Goal: Find contact information: Find contact information

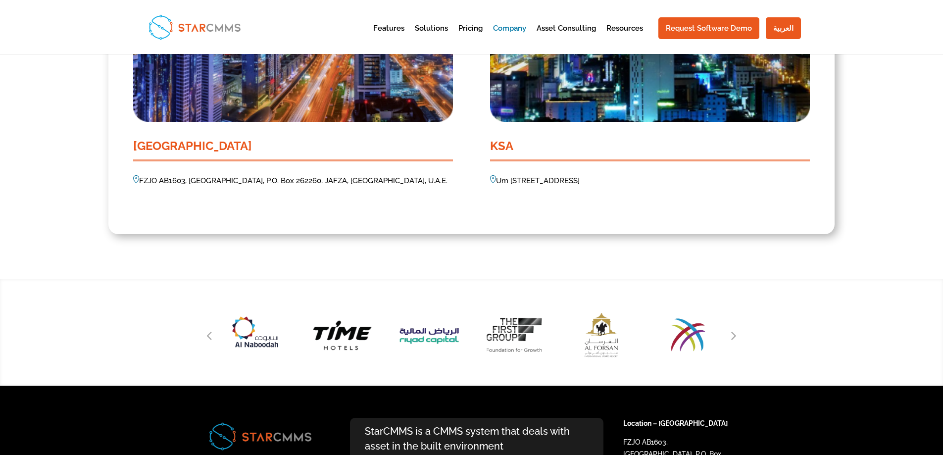
scroll to position [990, 0]
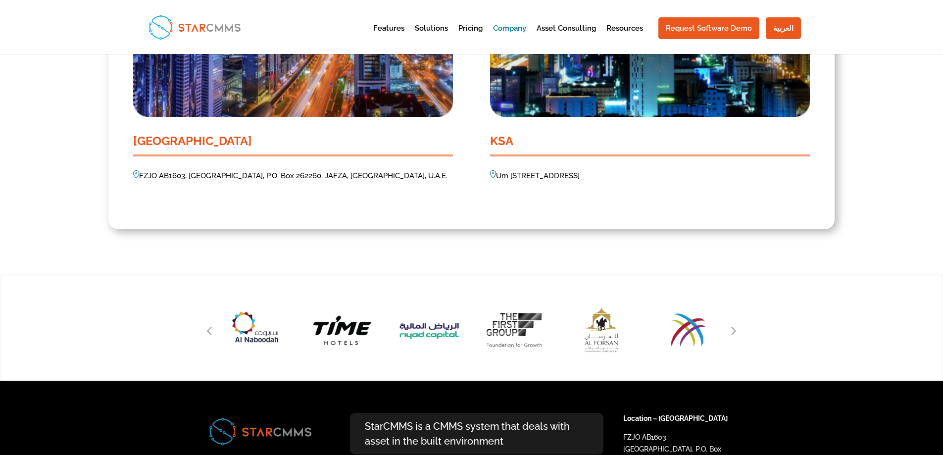
click at [213, 332] on div "Previous slide" at bounding box center [209, 330] width 15 height 15
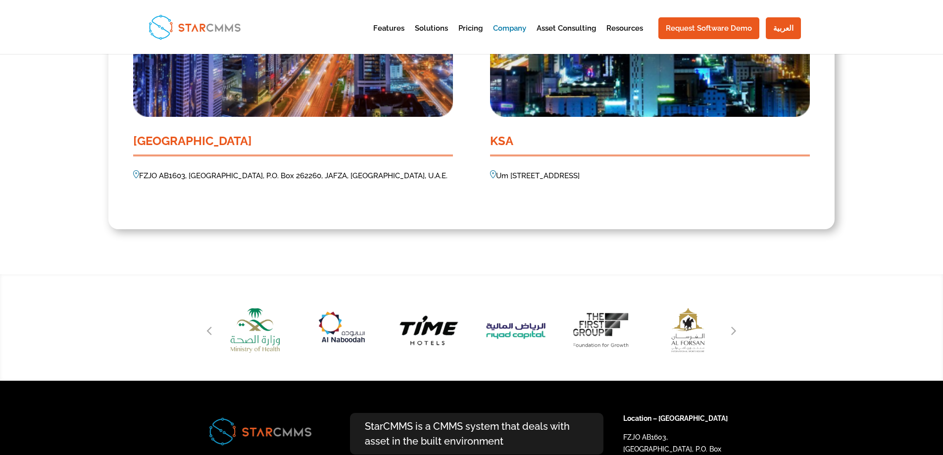
click at [213, 332] on div "Previous slide" at bounding box center [209, 330] width 15 height 15
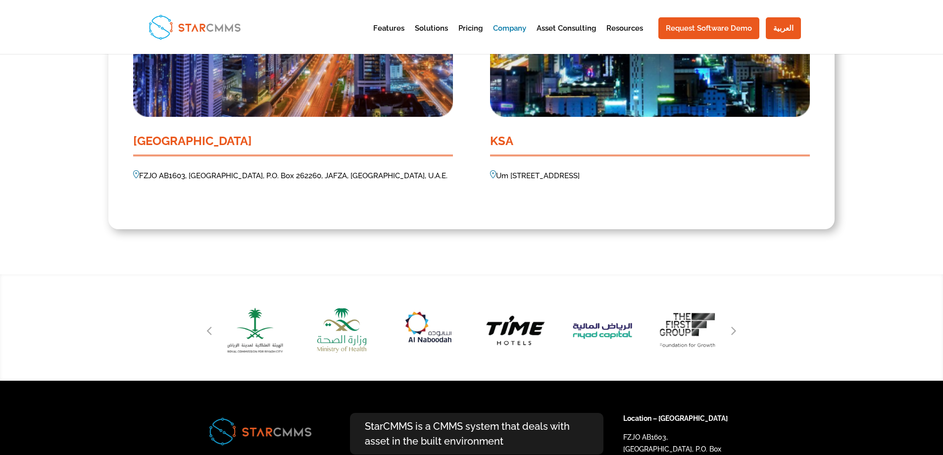
click at [213, 332] on div "Previous slide" at bounding box center [209, 330] width 15 height 15
click at [245, 329] on img "51 / 51" at bounding box center [255, 330] width 92 height 86
click at [253, 329] on img "51 / 51" at bounding box center [255, 330] width 92 height 86
click at [209, 333] on icon "Previous slide" at bounding box center [208, 330] width 5 height 14
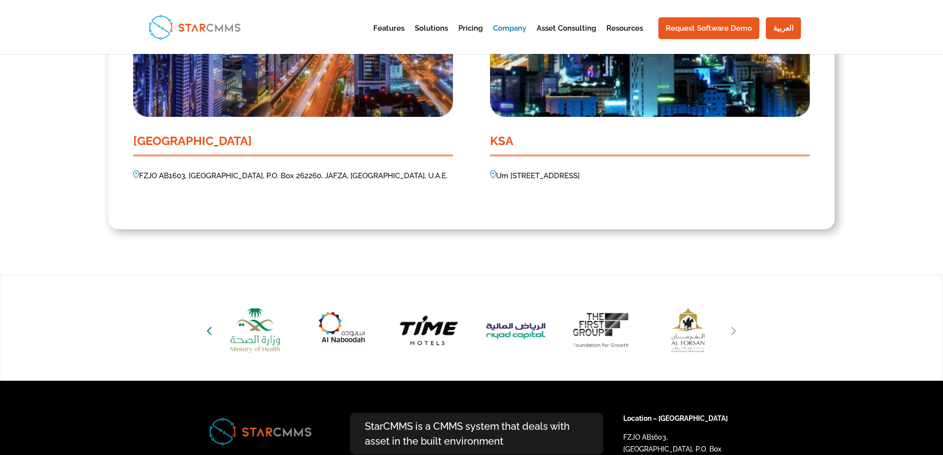
click at [209, 329] on icon "Previous slide" at bounding box center [208, 330] width 5 height 14
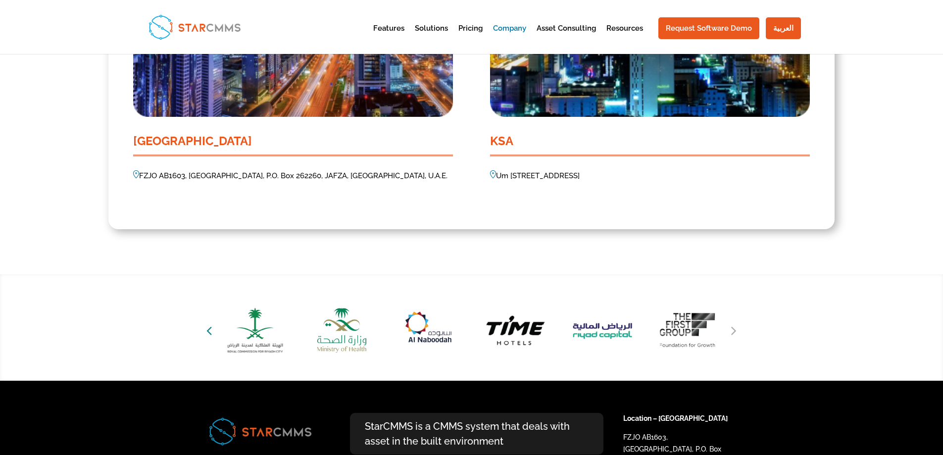
click at [209, 329] on icon "Previous slide" at bounding box center [208, 330] width 5 height 14
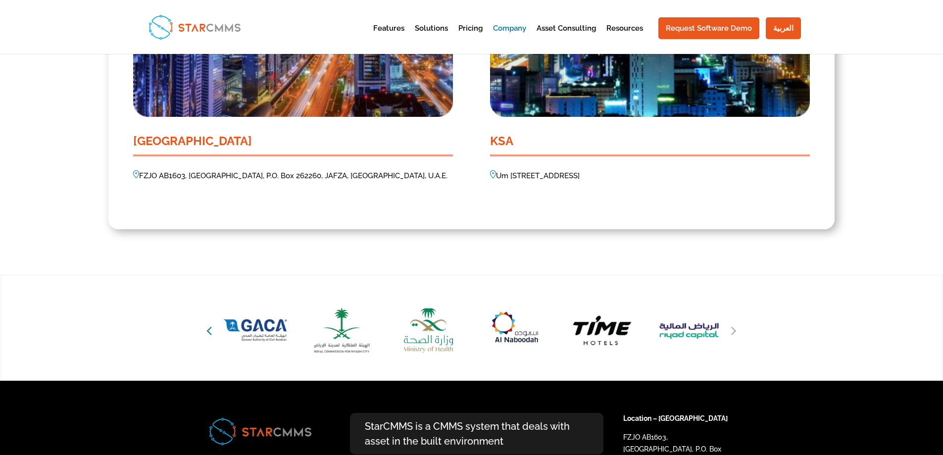
click at [209, 329] on icon "Previous slide" at bounding box center [208, 330] width 5 height 14
